Goal: Check status: Check status

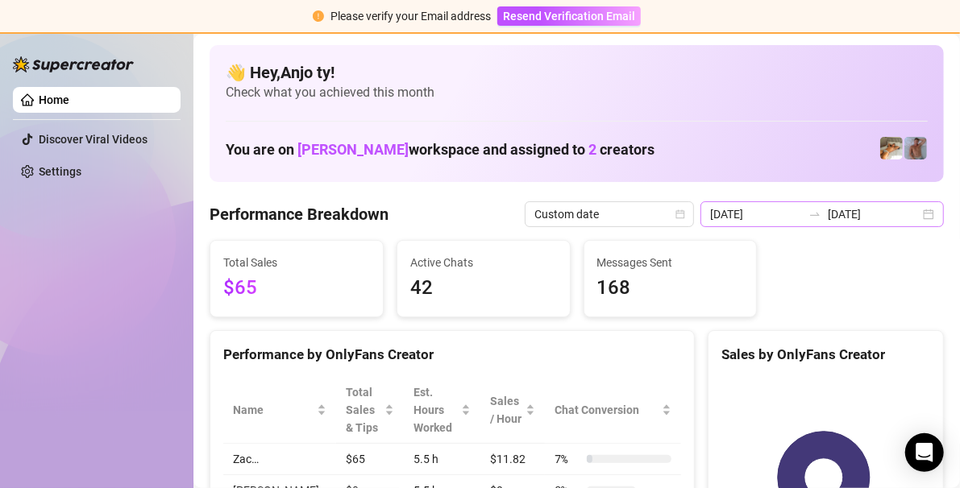
click at [920, 217] on div "[DATE] [DATE]" at bounding box center [821, 215] width 243 height 26
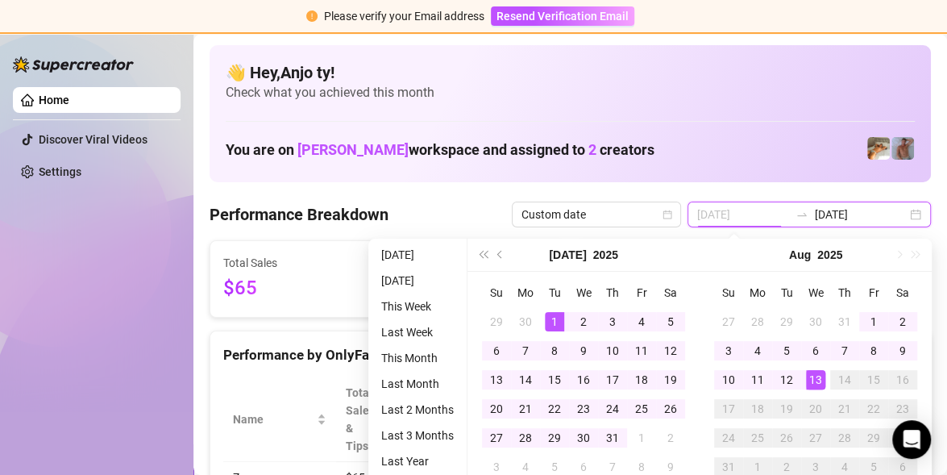
type input "[DATE]"
click at [558, 318] on div "1" at bounding box center [554, 321] width 19 height 19
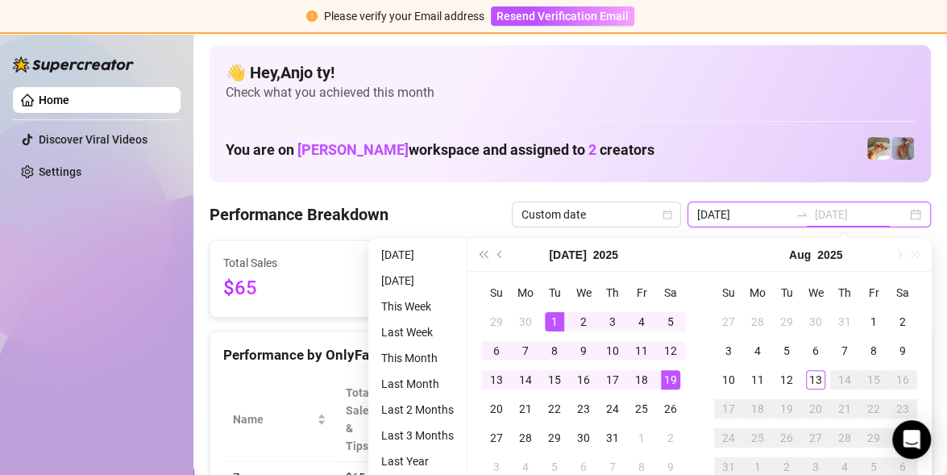
type input "[DATE]"
click at [670, 376] on div "19" at bounding box center [670, 379] width 19 height 19
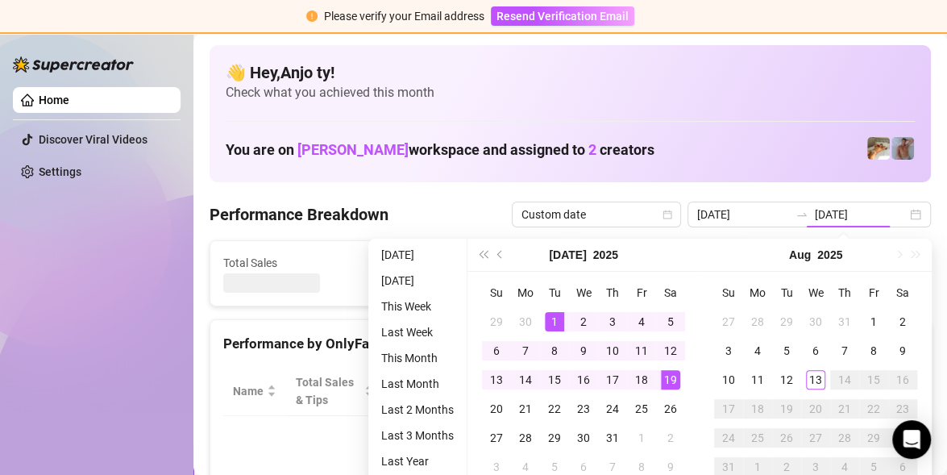
type input "[DATE]"
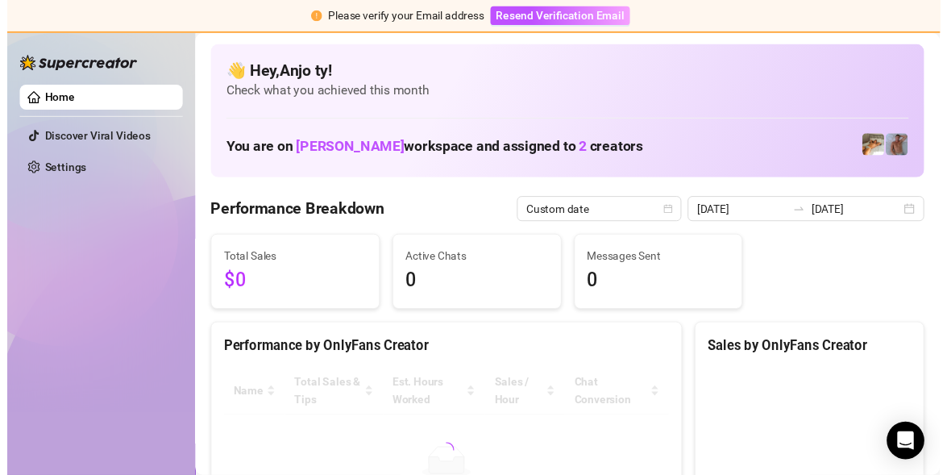
scroll to position [2, 0]
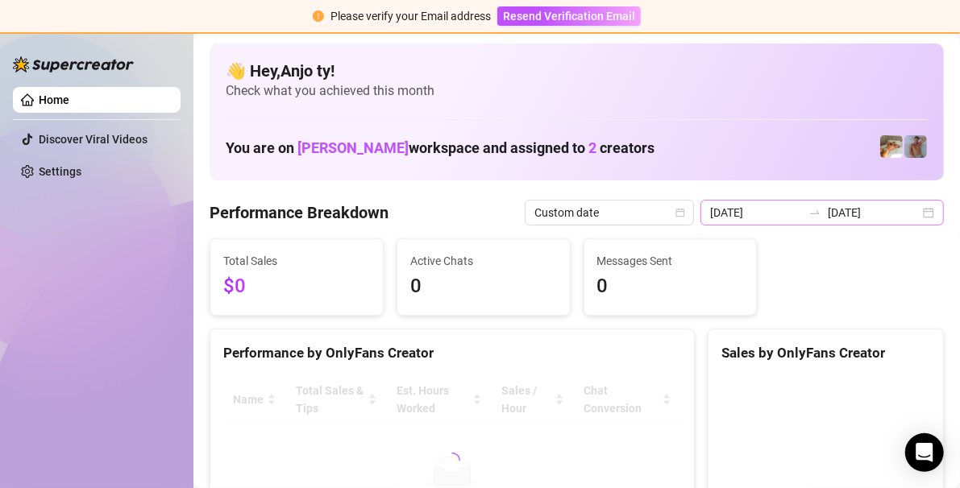
click at [914, 211] on div "[DATE] [DATE]" at bounding box center [821, 213] width 243 height 26
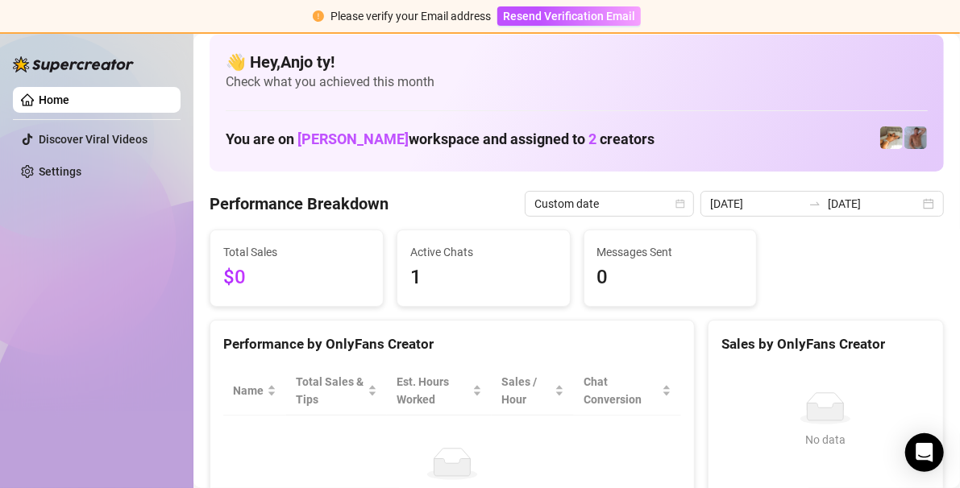
scroll to position [0, 0]
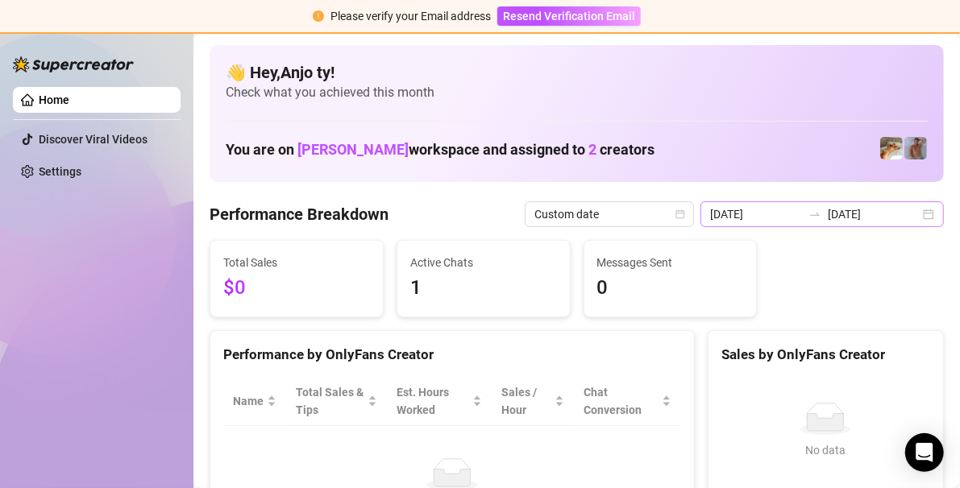
click at [915, 217] on div "[DATE] [DATE]" at bounding box center [821, 215] width 243 height 26
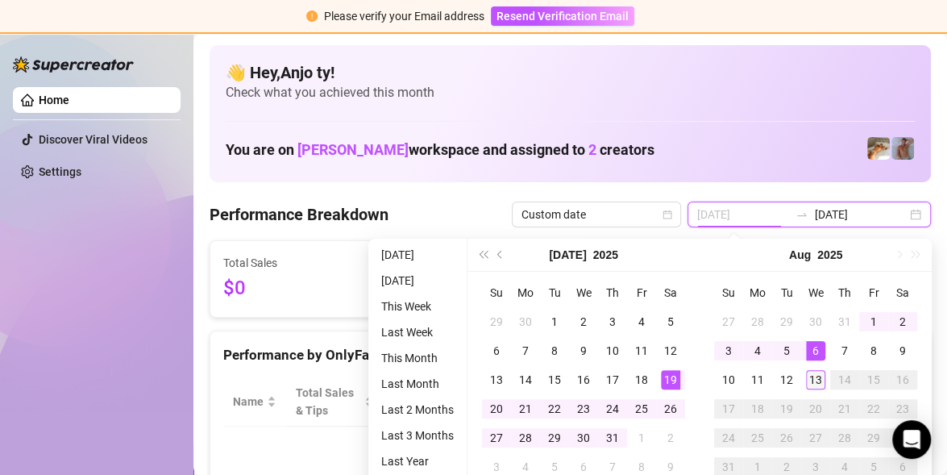
type input "[DATE]"
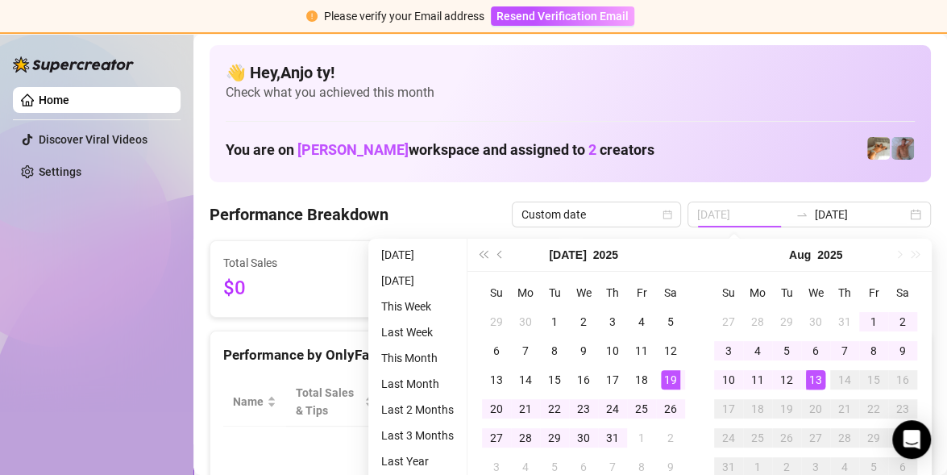
click at [817, 377] on div "13" at bounding box center [815, 379] width 19 height 19
click at [817, 377] on div "No data No data" at bounding box center [815, 483] width 231 height 239
type input "[DATE]"
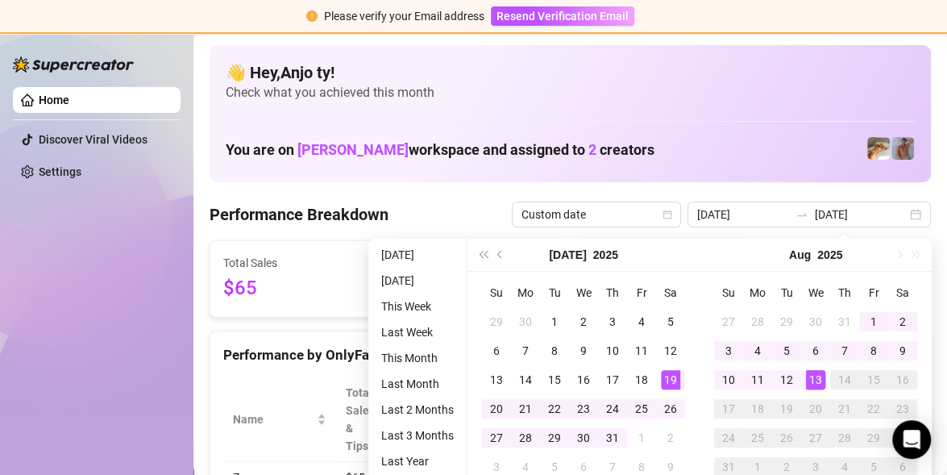
type input "[DATE]"
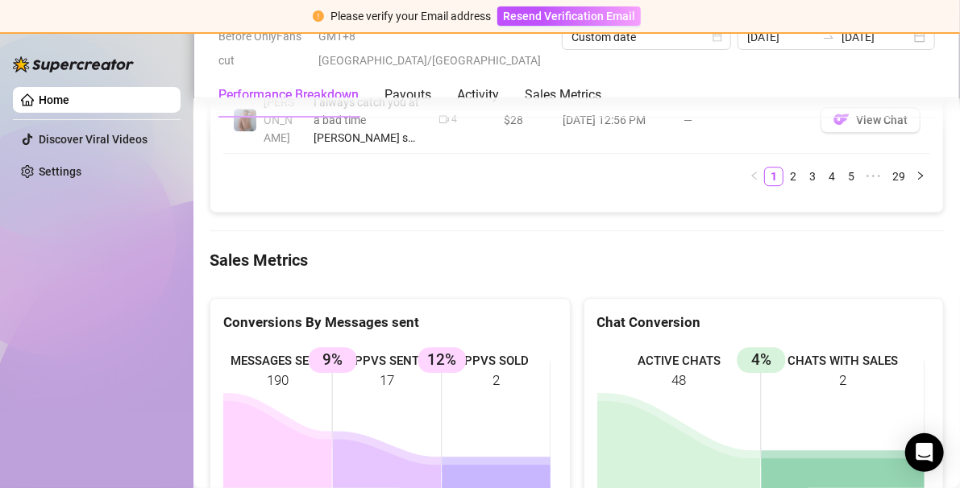
scroll to position [2175, 0]
